Goal: Task Accomplishment & Management: Manage account settings

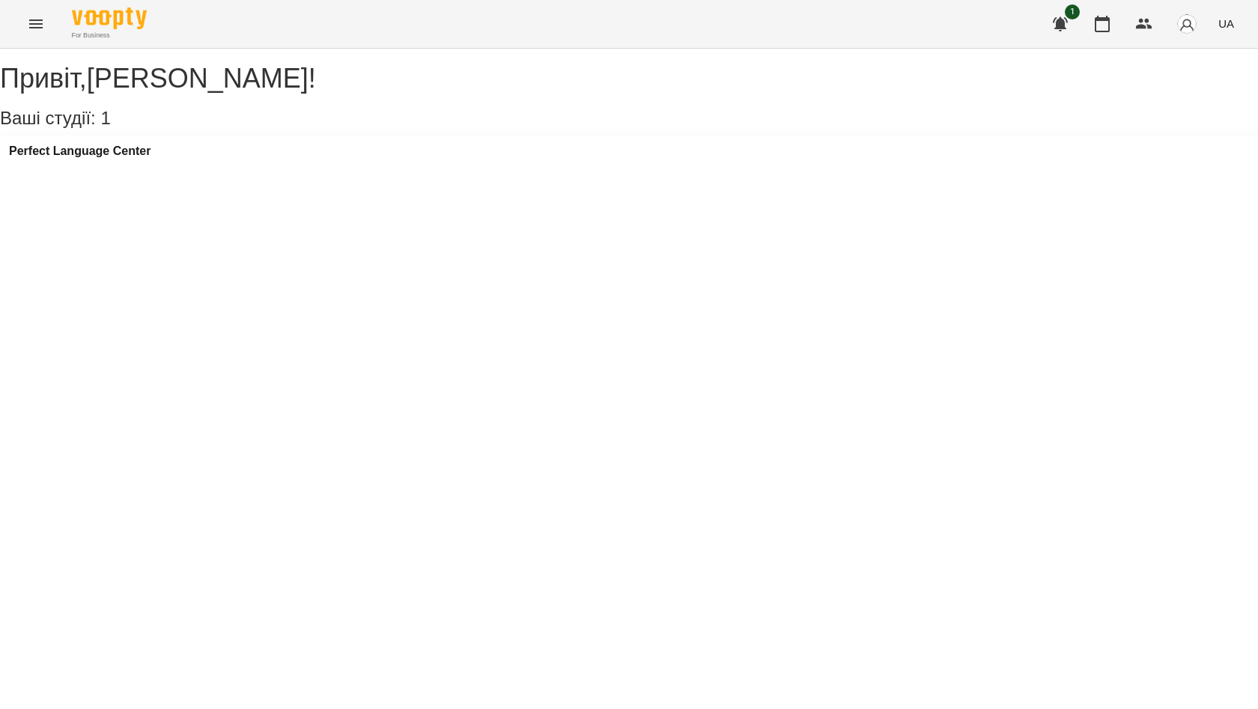
click at [34, 28] on icon "Menu" at bounding box center [35, 23] width 13 height 9
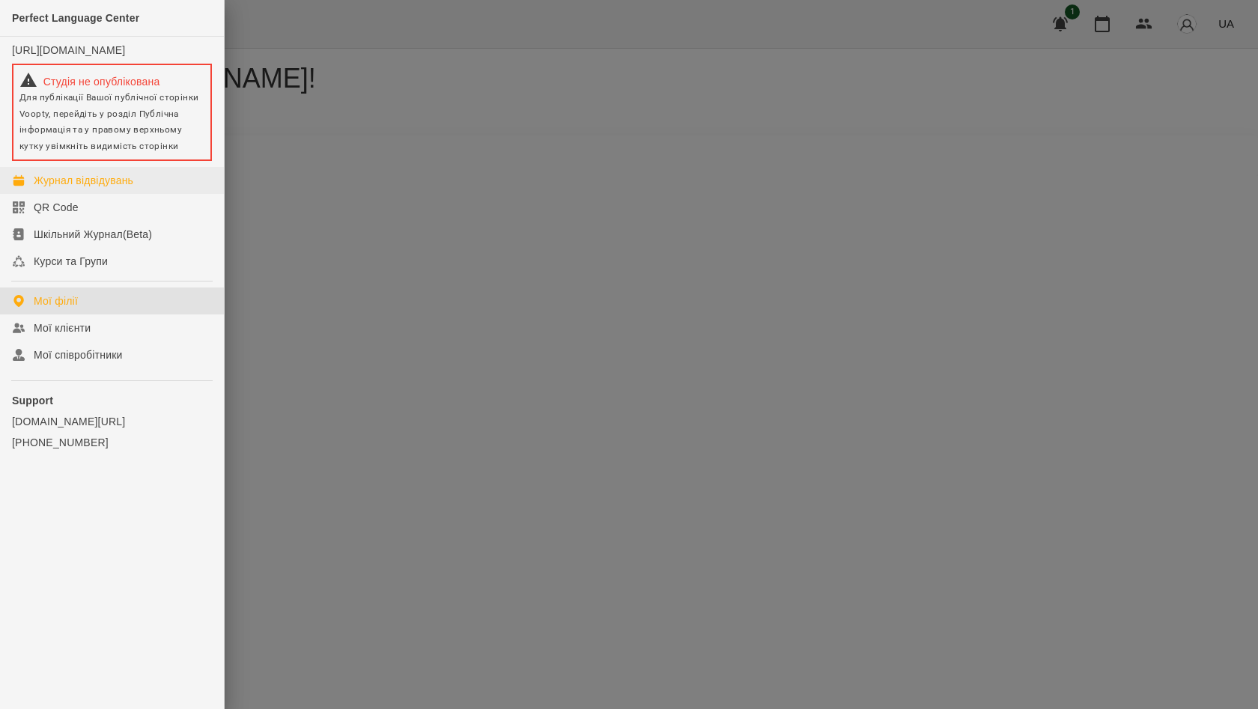
click at [91, 188] on div "Журнал відвідувань" at bounding box center [84, 180] width 100 height 15
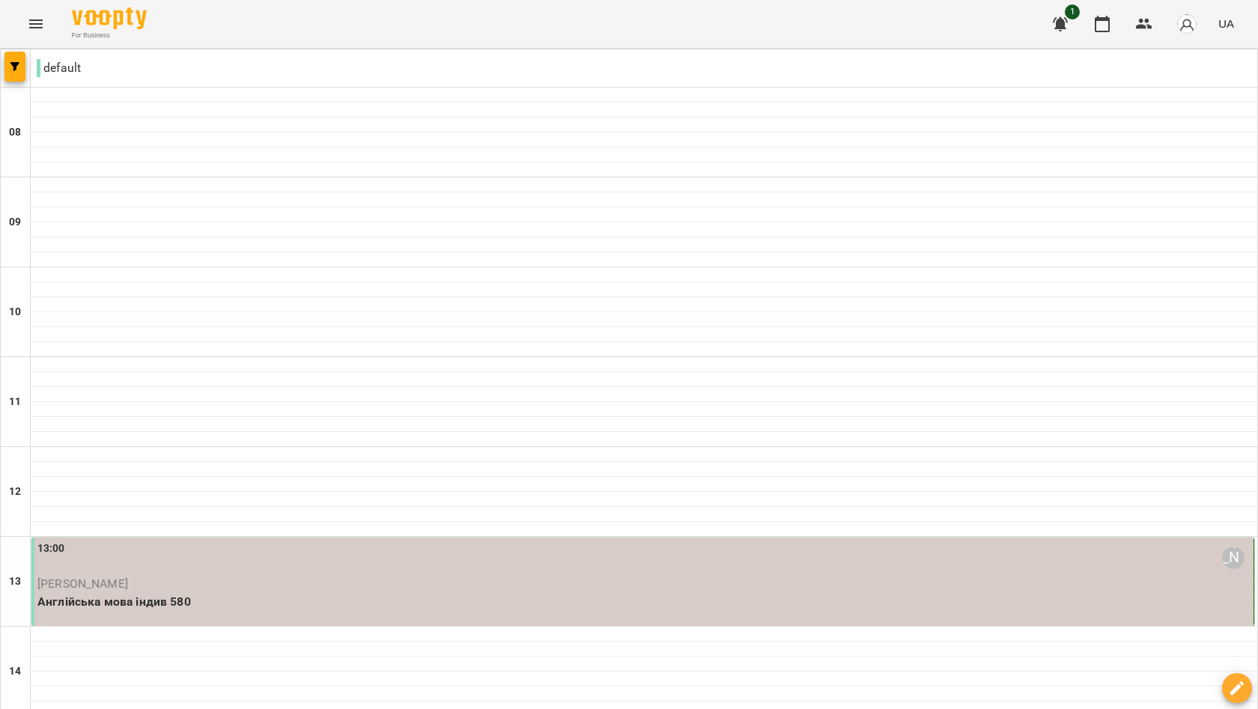
type input "**********"
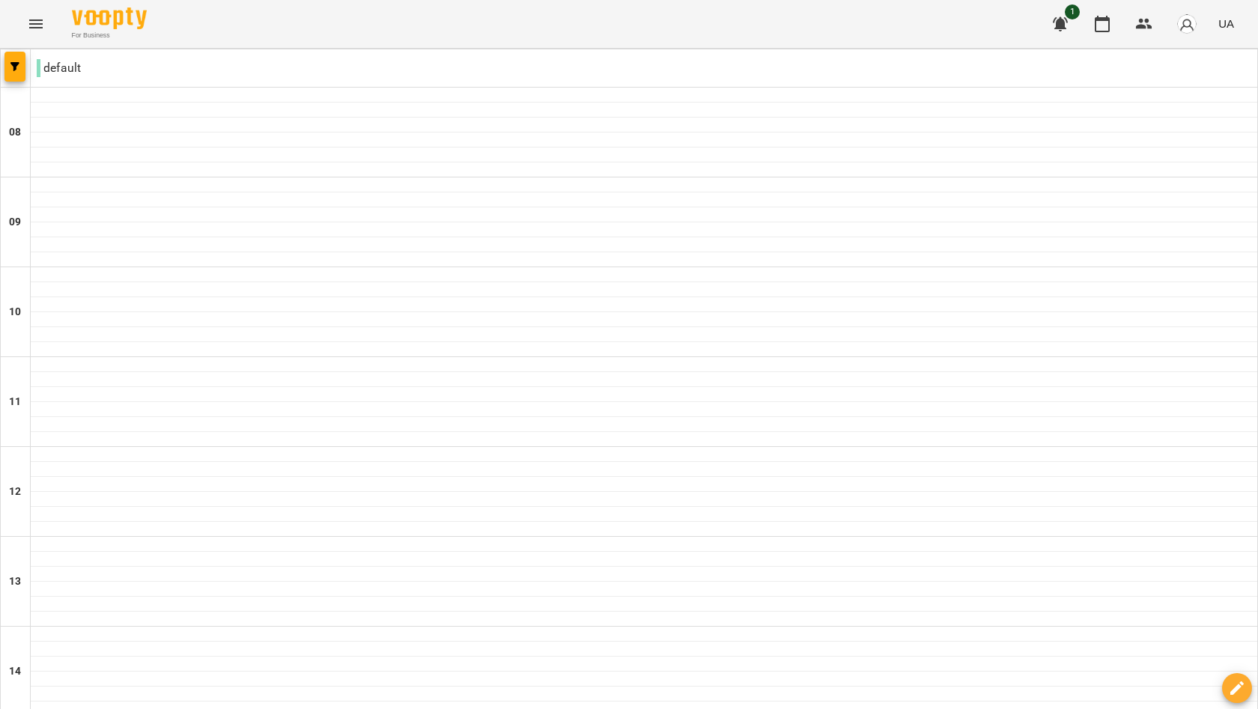
scroll to position [759, 0]
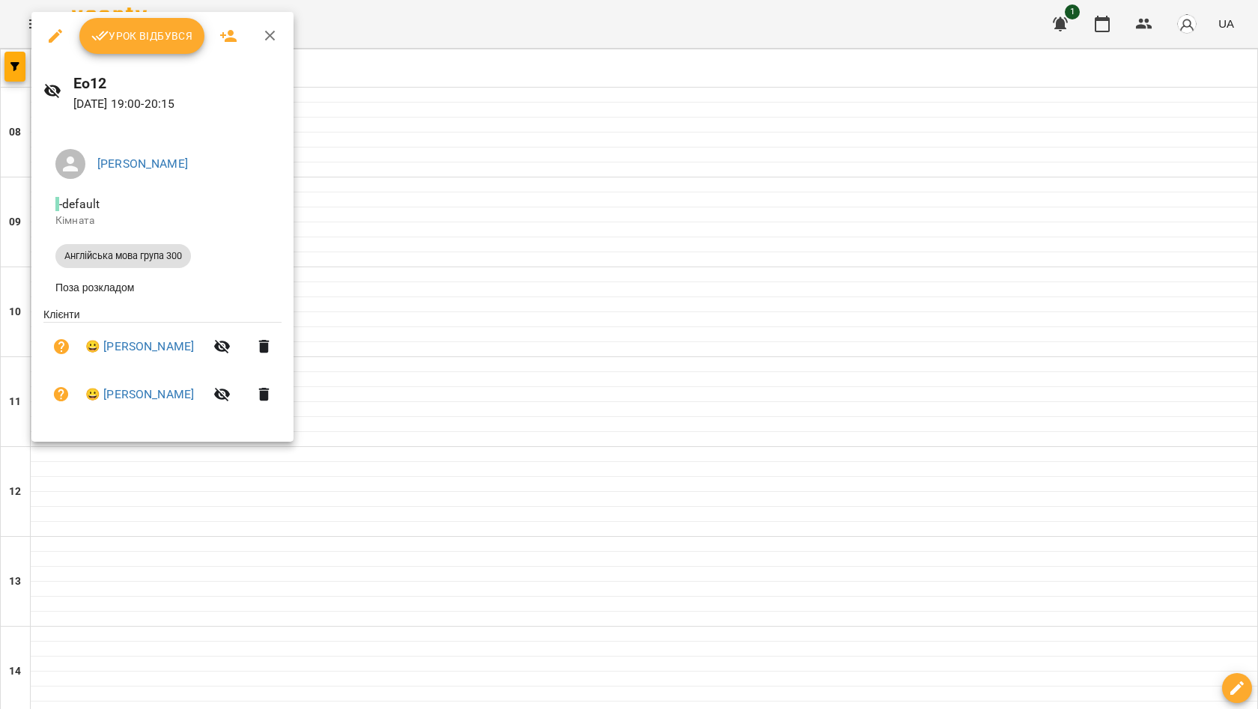
click at [144, 34] on span "Урок відбувся" at bounding box center [142, 36] width 102 height 18
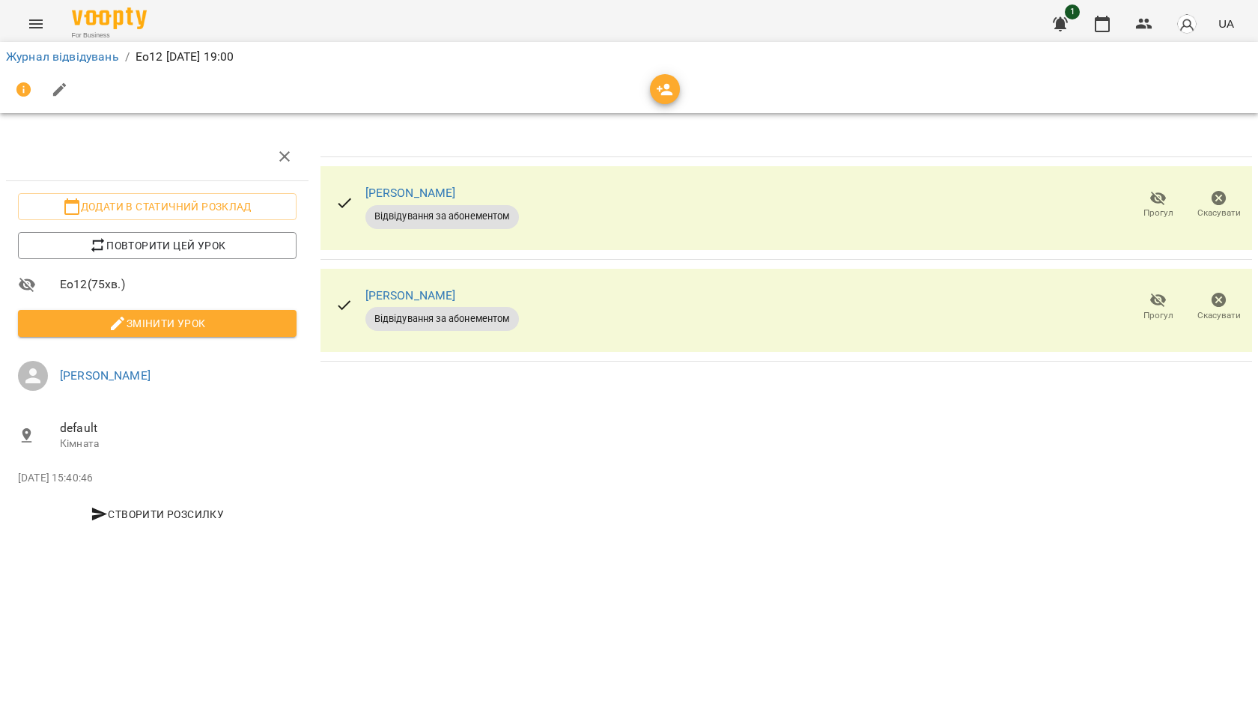
click at [284, 146] on button "button" at bounding box center [284, 156] width 36 height 36
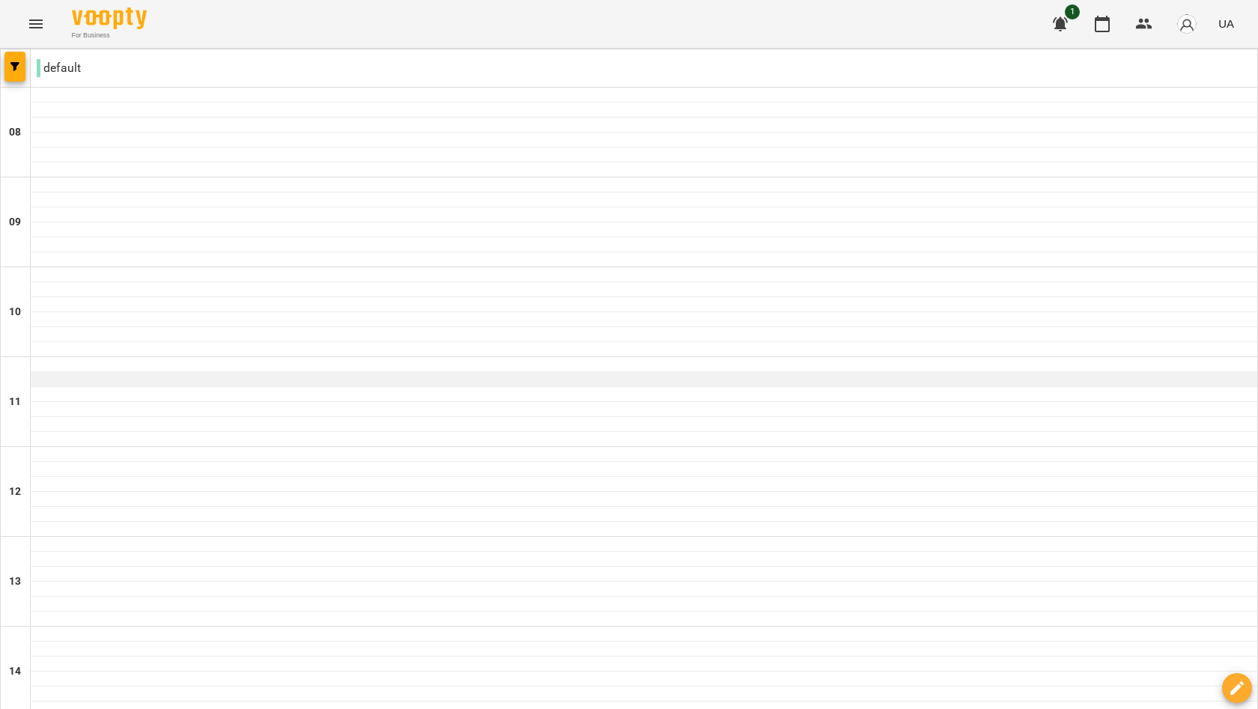
scroll to position [915, 0]
